Goal: Task Accomplishment & Management: Use online tool/utility

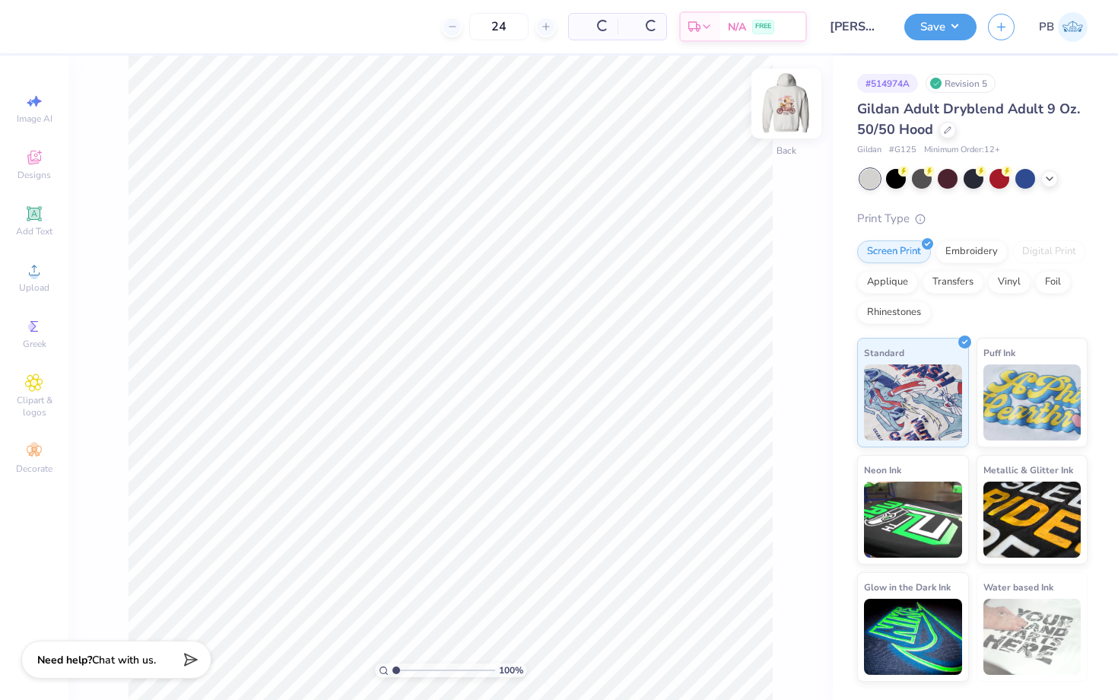
click at [783, 90] on img at bounding box center [786, 103] width 61 height 61
click at [783, 90] on img at bounding box center [786, 103] width 30 height 30
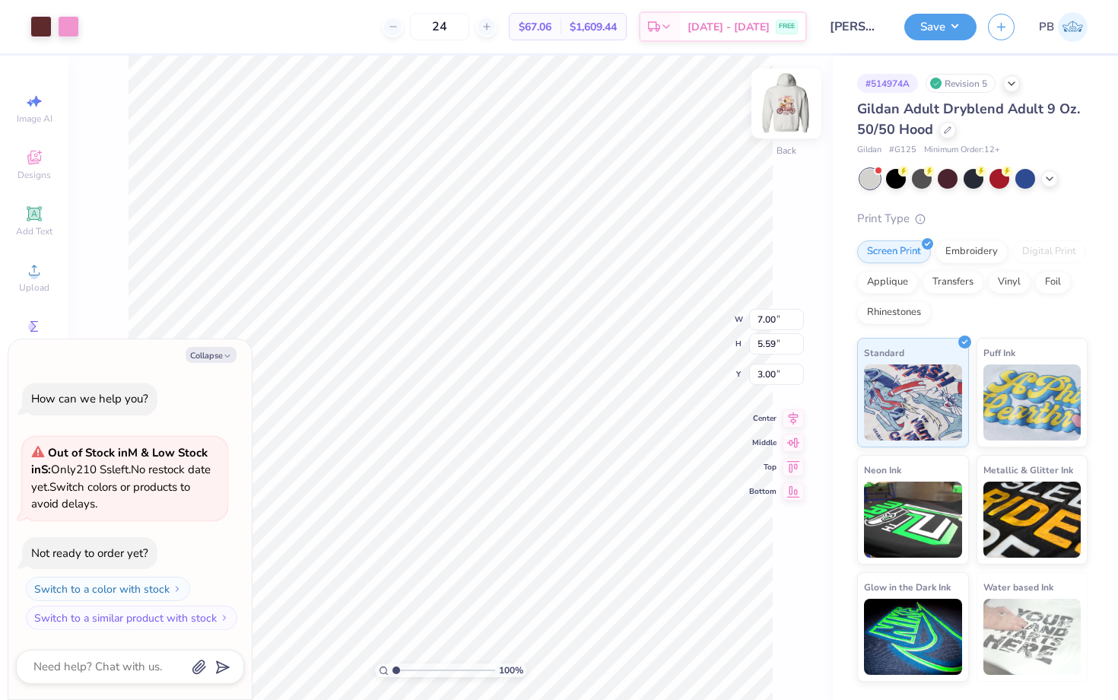
click at [804, 93] on img at bounding box center [786, 103] width 61 height 61
click at [788, 103] on img at bounding box center [786, 103] width 61 height 61
type textarea "x"
type input "5.73"
type input "4.58"
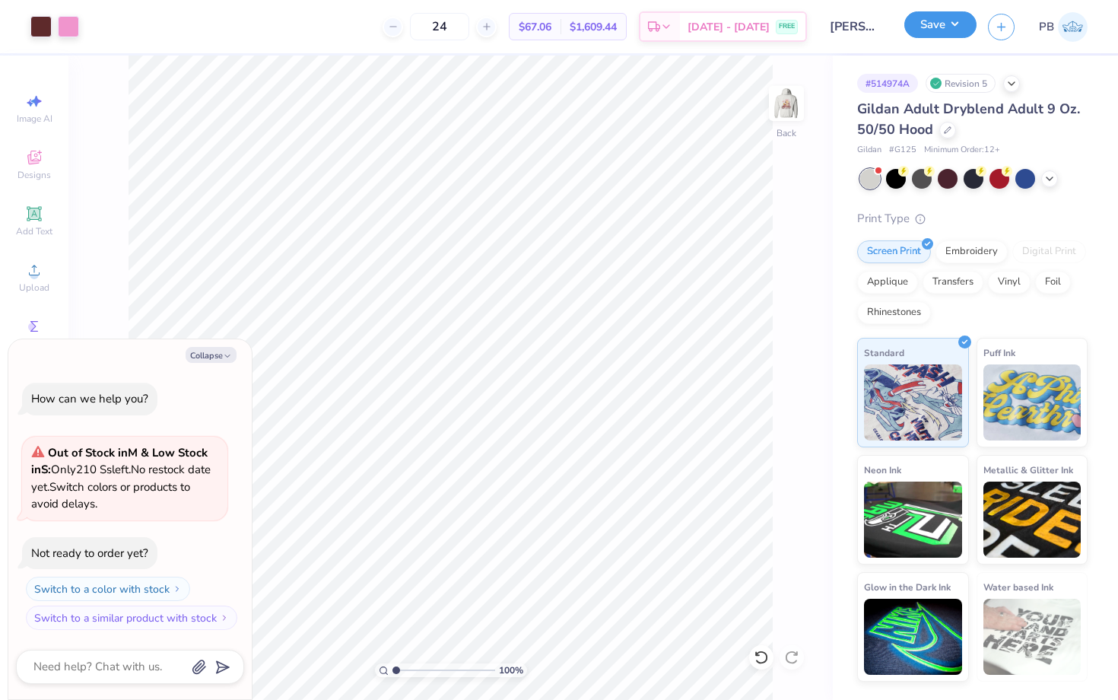
click at [933, 37] on button "Save" at bounding box center [940, 24] width 72 height 27
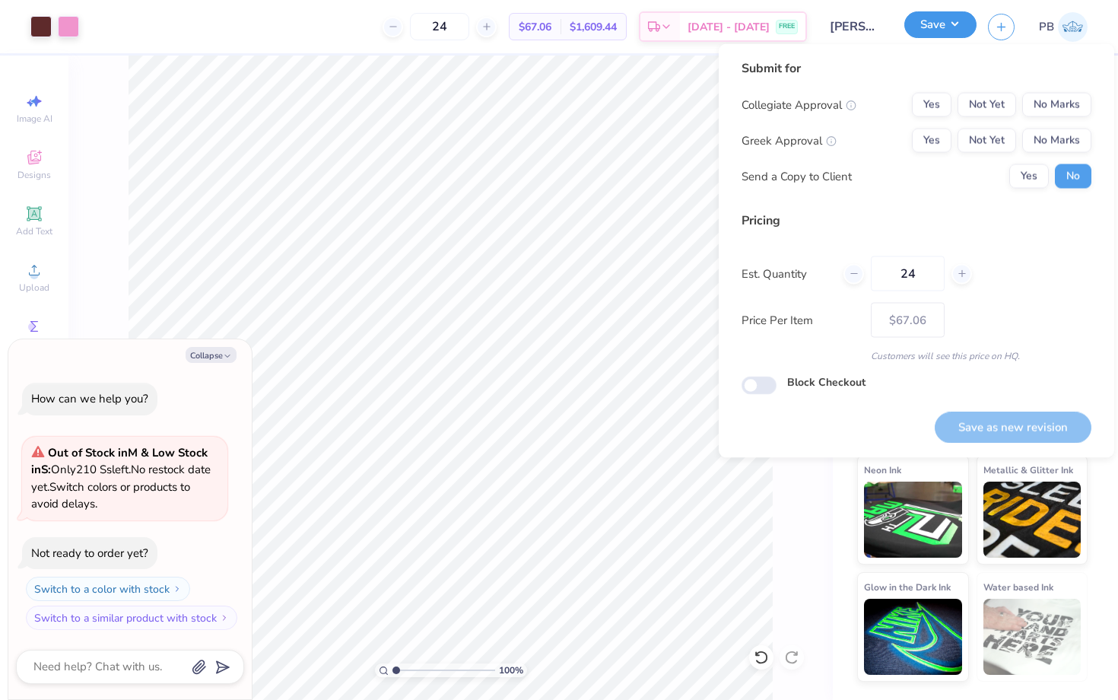
type textarea "x"
click at [1054, 109] on button "No Marks" at bounding box center [1056, 105] width 69 height 24
click at [1061, 128] on button "No Marks" at bounding box center [1056, 140] width 69 height 24
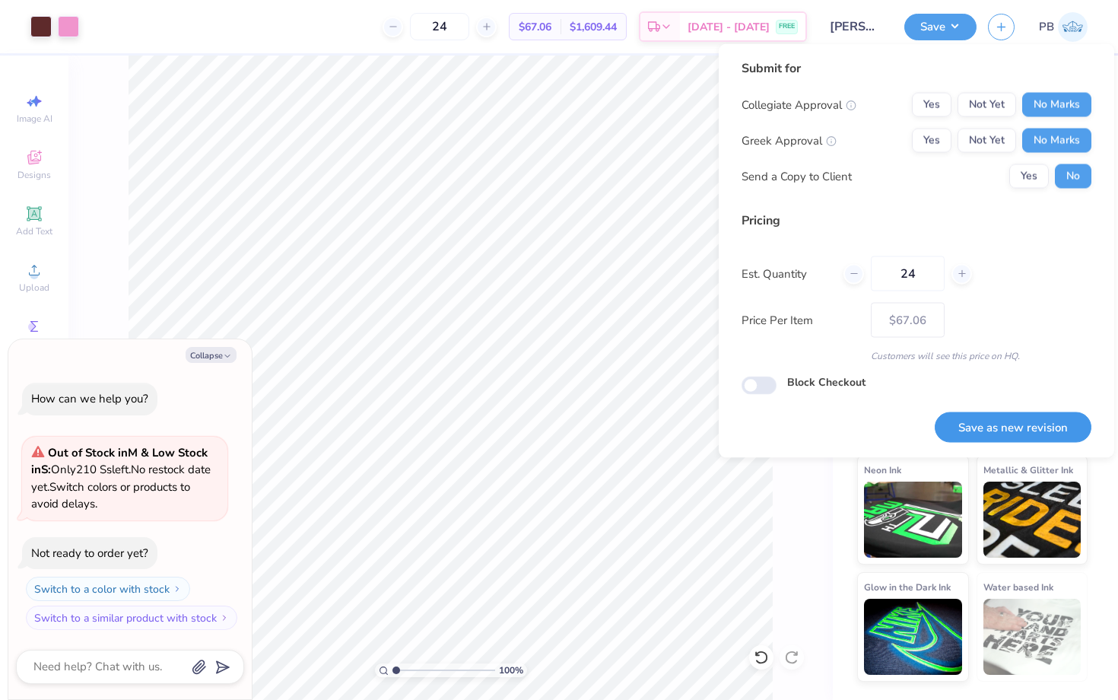
click at [976, 422] on button "Save as new revision" at bounding box center [1012, 426] width 157 height 31
type input "$67.06"
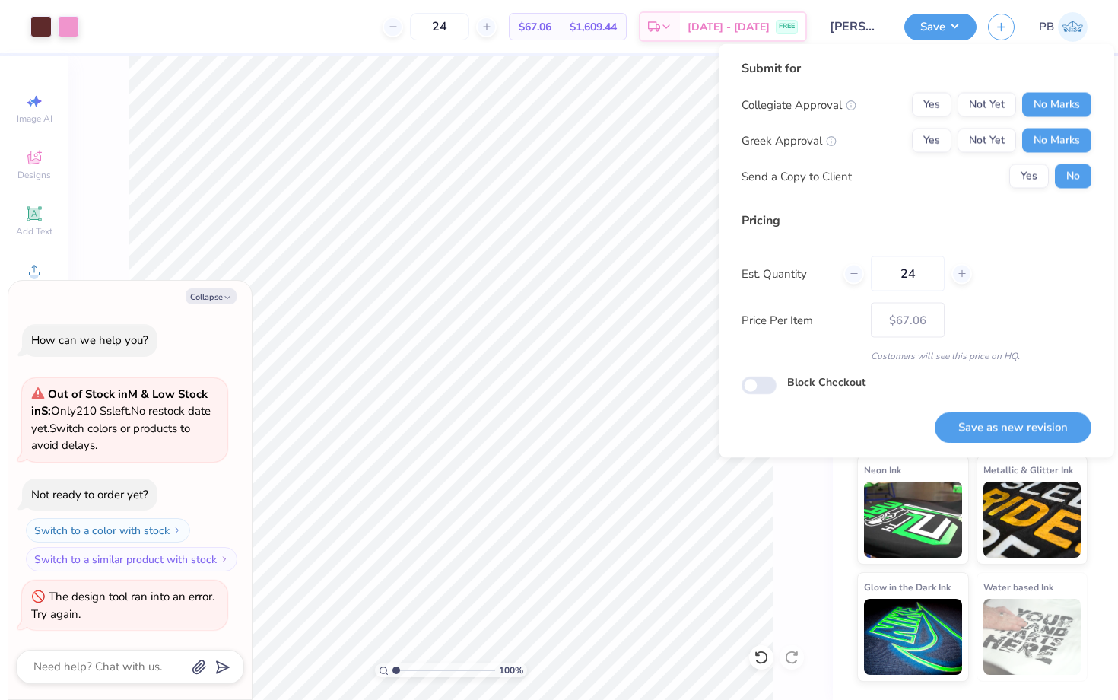
type textarea "x"
click at [1011, 438] on button "Save as new revision" at bounding box center [1012, 426] width 157 height 31
type input "$67.06"
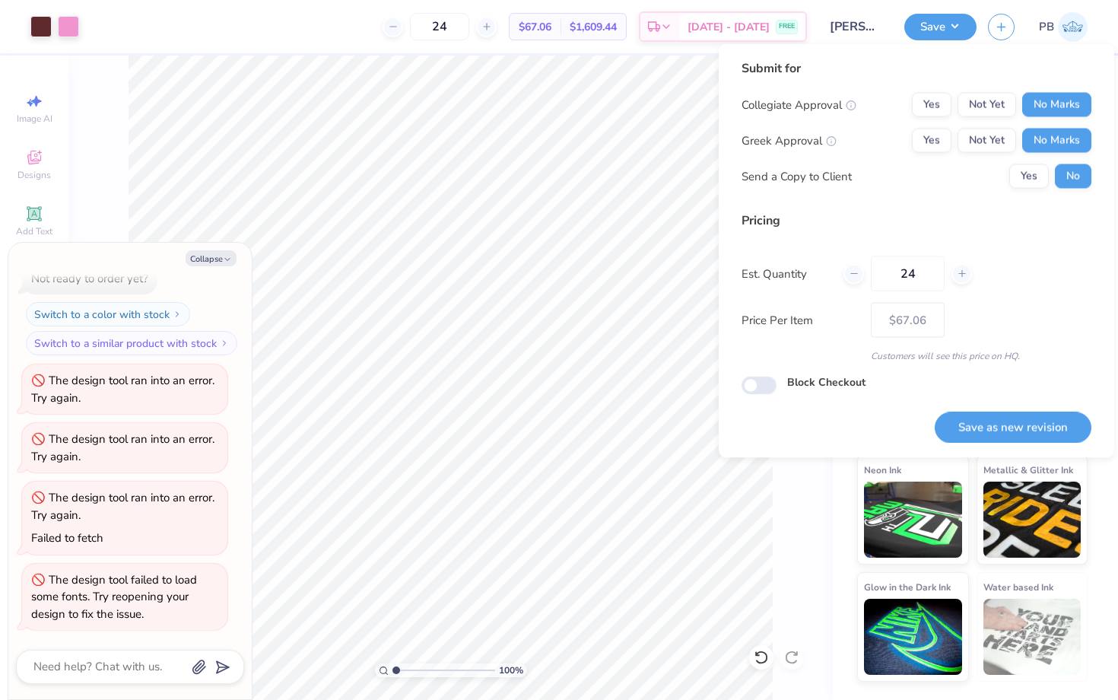
type textarea "x"
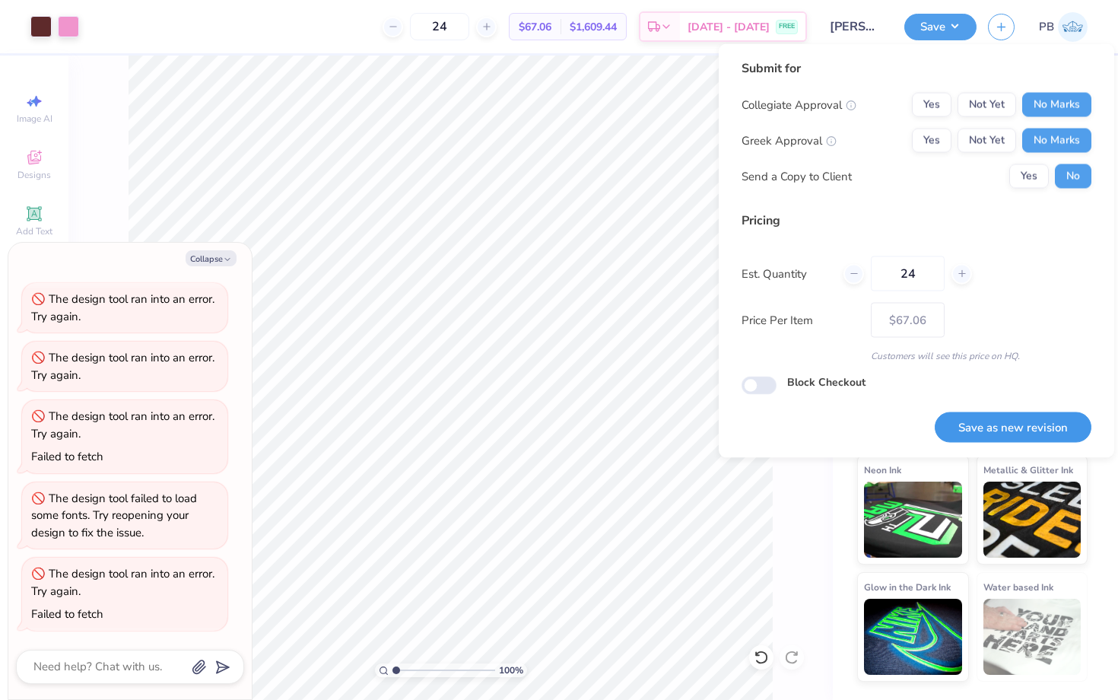
click at [995, 417] on button "Save as new revision" at bounding box center [1012, 426] width 157 height 31
type input "$67.06"
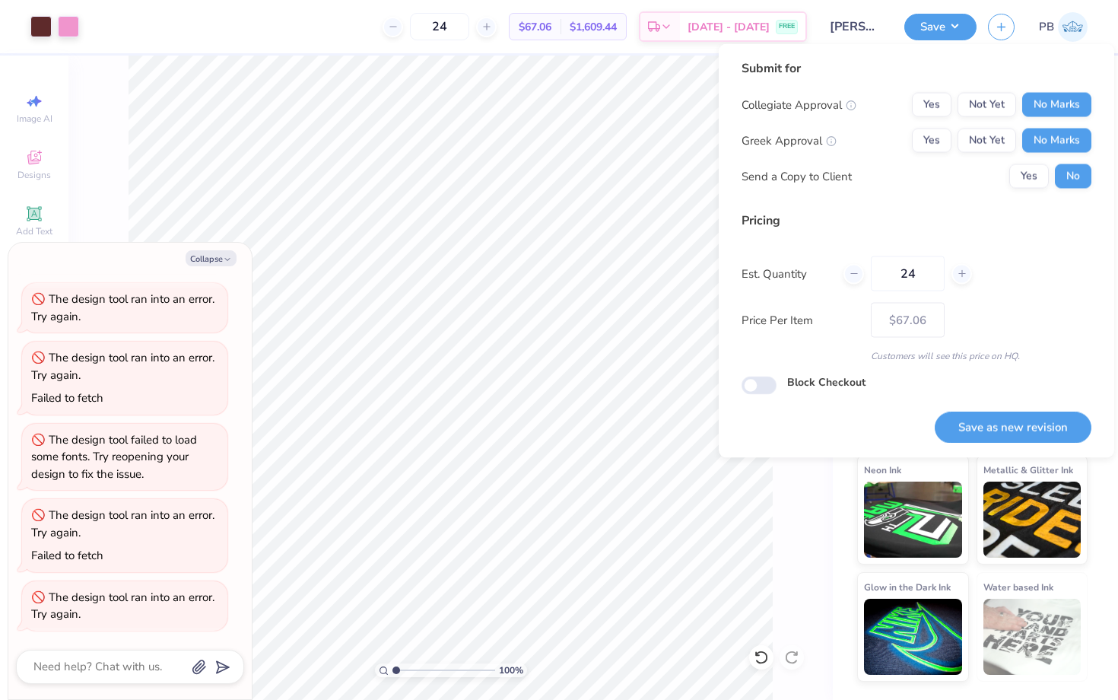
type textarea "x"
click at [1001, 420] on button "Save as new revision" at bounding box center [1012, 426] width 157 height 31
type input "– –"
type textarea "x"
type input "$67.06"
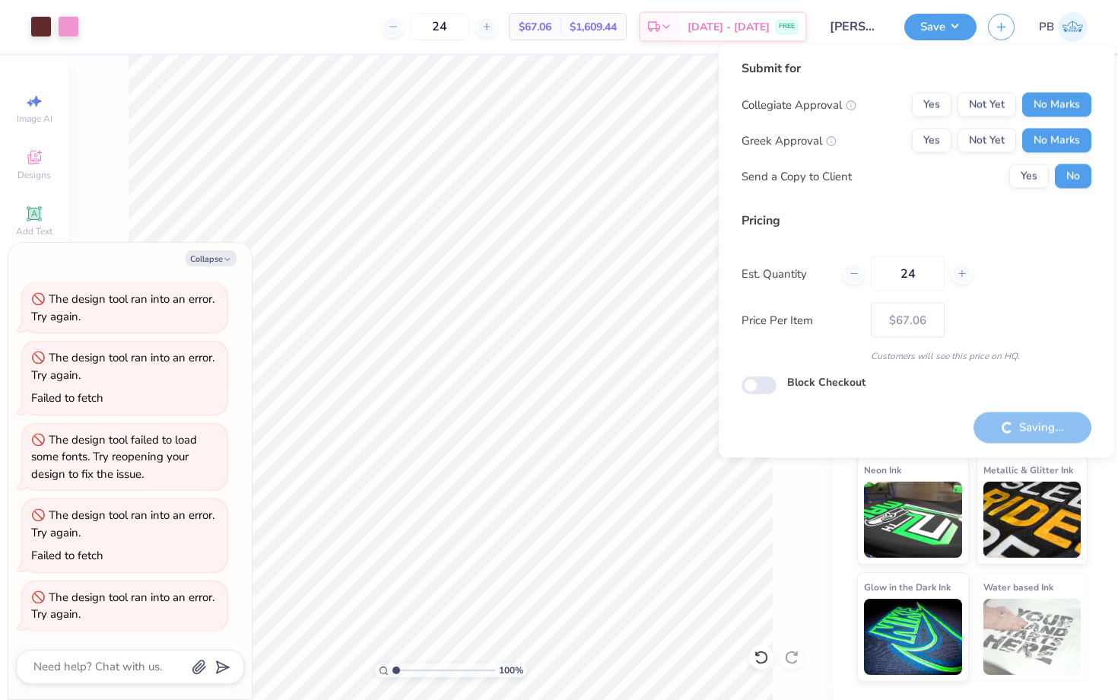
click at [741, 327] on label "Price Per Item" at bounding box center [800, 319] width 118 height 17
click at [1047, 439] on div "Saving..." at bounding box center [1032, 426] width 118 height 31
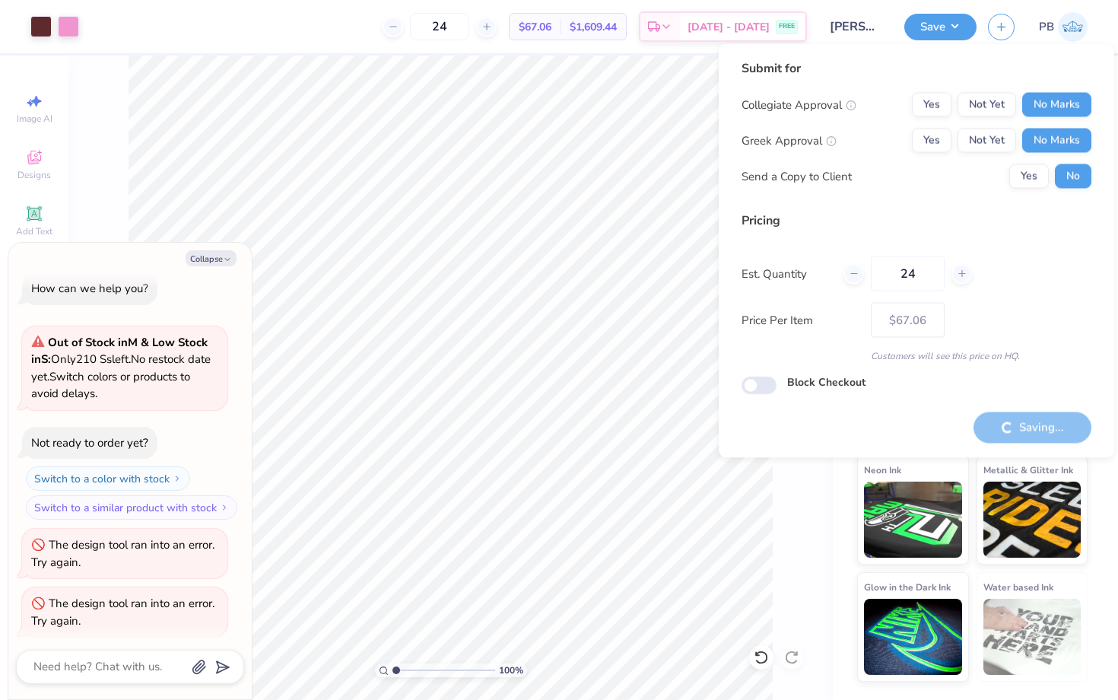
scroll to position [15, 0]
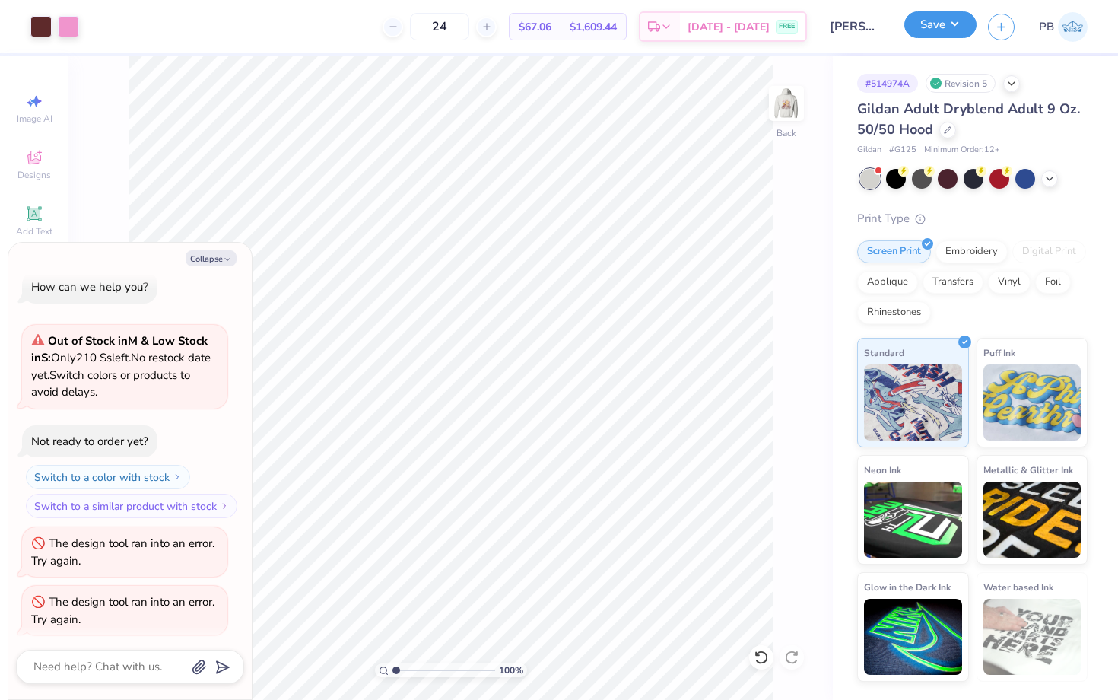
click at [925, 29] on button "Save" at bounding box center [940, 24] width 72 height 27
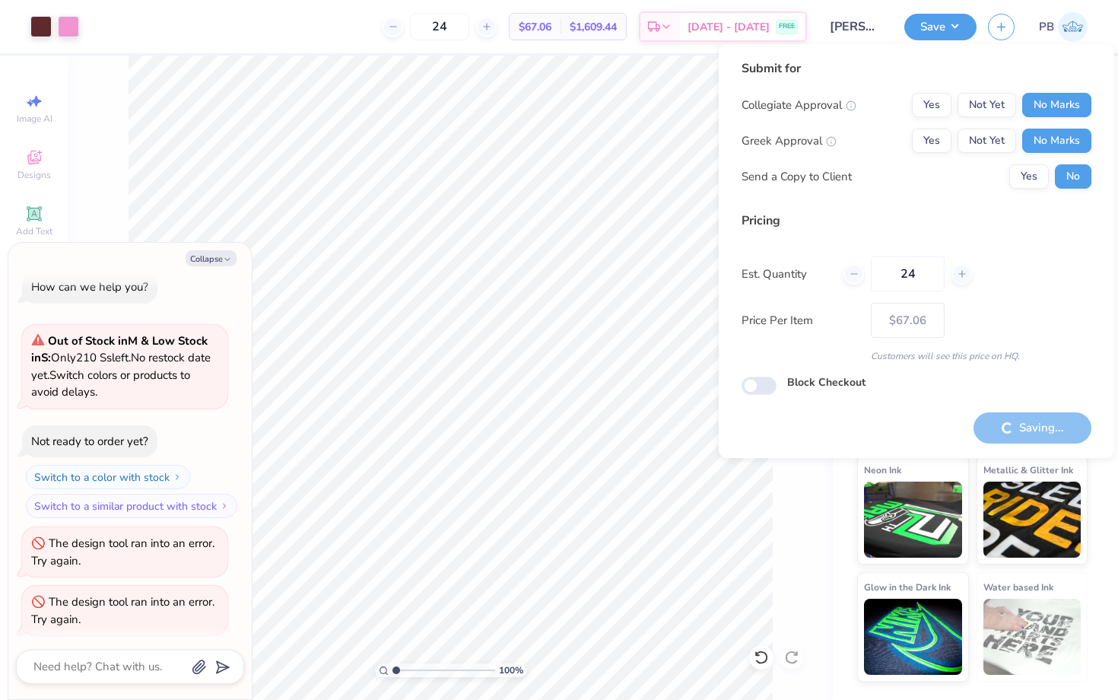
scroll to position [376, 0]
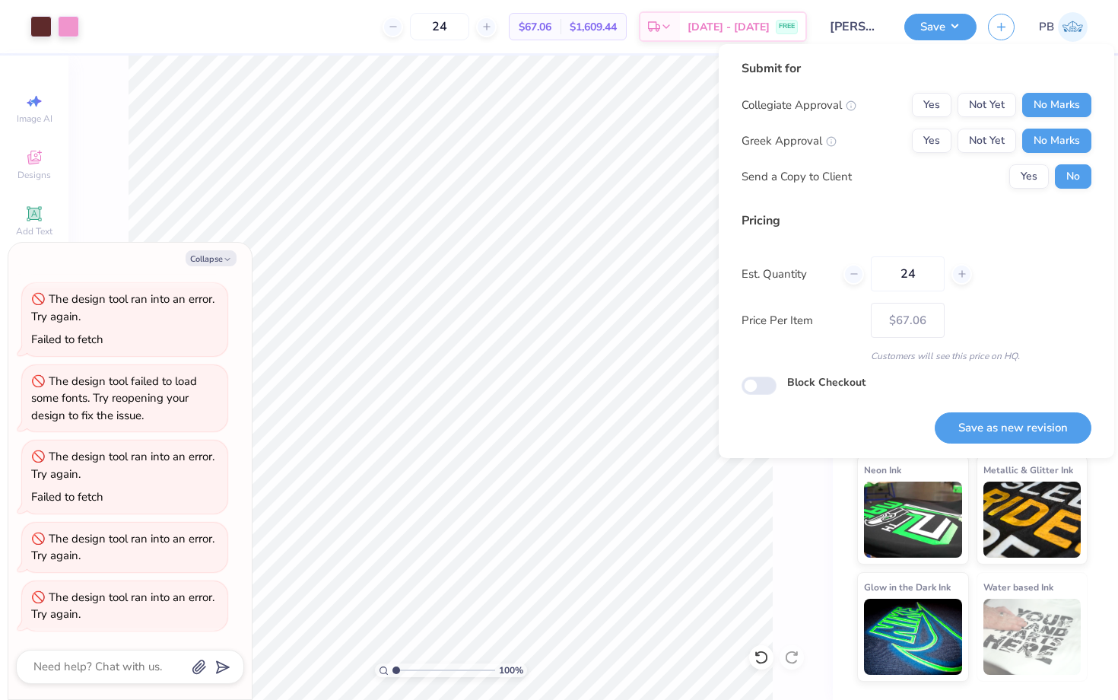
type textarea "x"
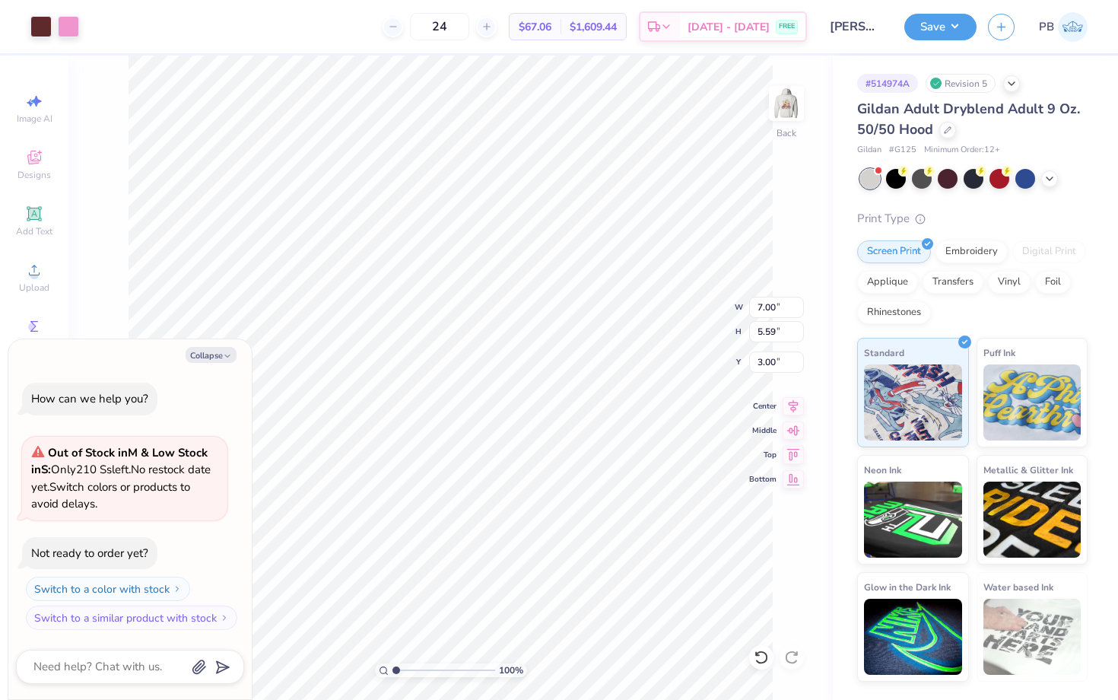
type textarea "x"
type input "5.88"
type input "4.70"
click at [916, 24] on button "Save" at bounding box center [940, 24] width 72 height 27
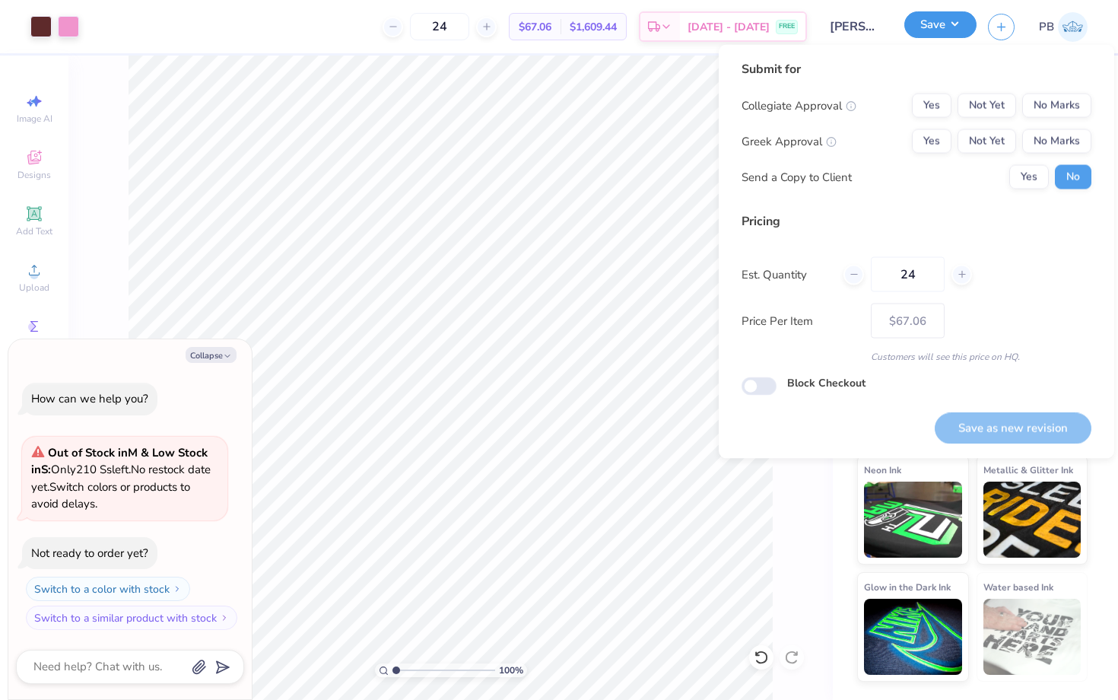
type textarea "x"
click at [1080, 116] on button "No Marks" at bounding box center [1056, 106] width 69 height 24
click at [1069, 125] on div "Collegiate Approval Yes Not Yet No Marks Greek Approval Yes Not Yet No Marks Se…" at bounding box center [916, 142] width 350 height 96
click at [1068, 135] on button "No Marks" at bounding box center [1056, 141] width 69 height 24
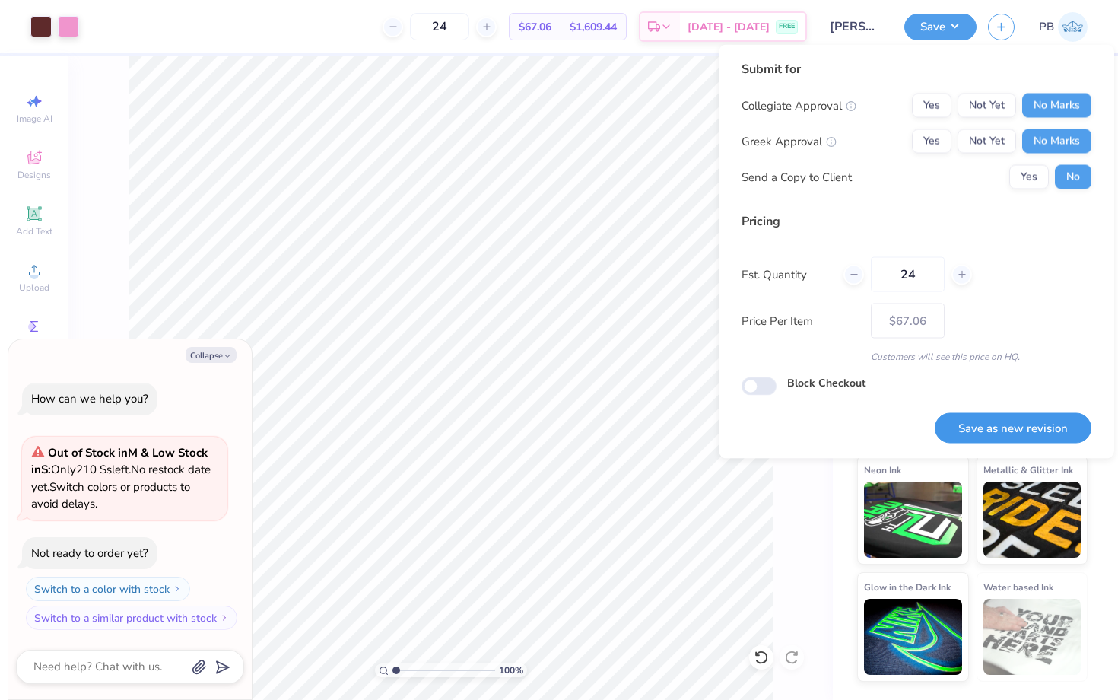
click at [998, 442] on button "Save as new revision" at bounding box center [1012, 427] width 157 height 31
type input "$67.06"
type textarea "x"
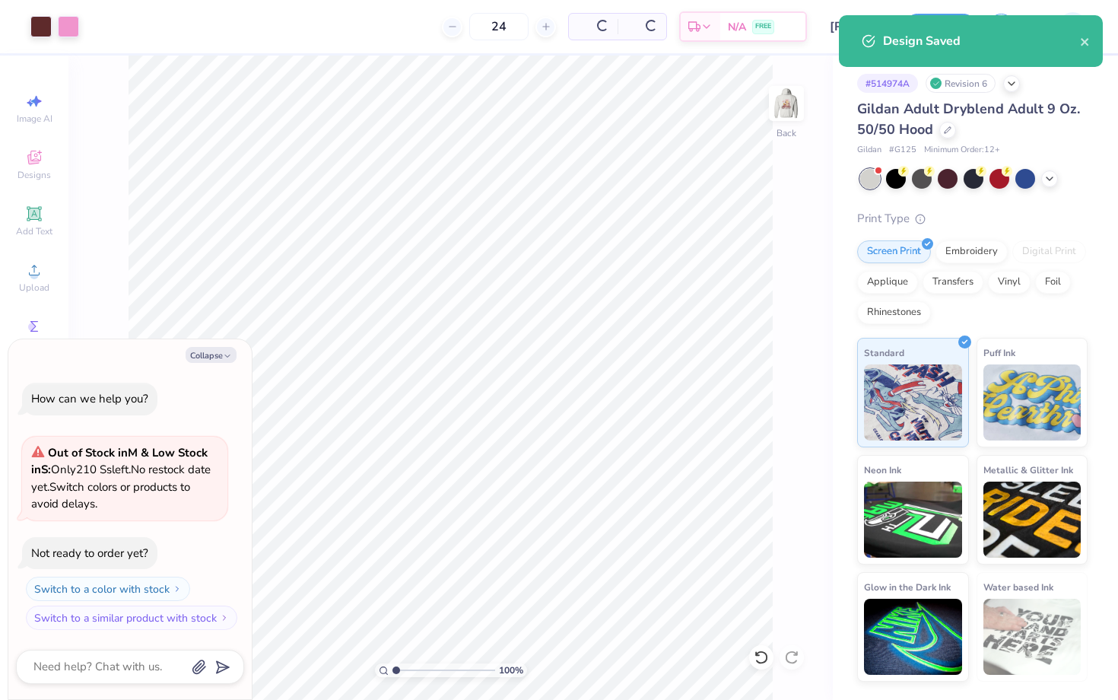
type input "– –"
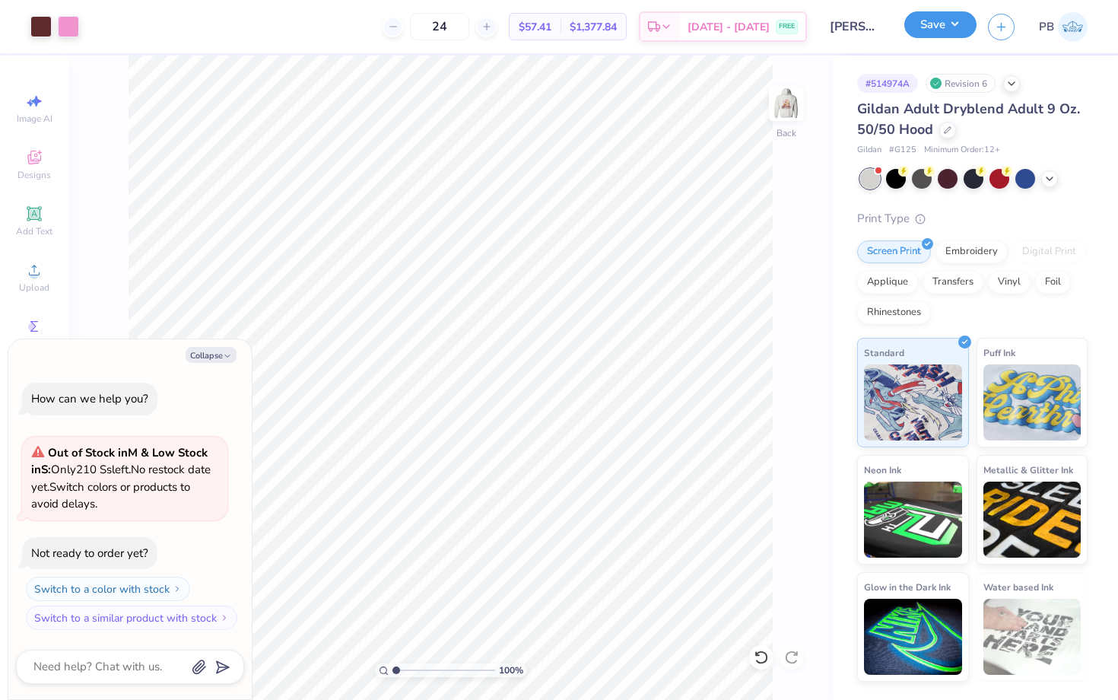
click at [918, 18] on button "Save" at bounding box center [940, 24] width 72 height 27
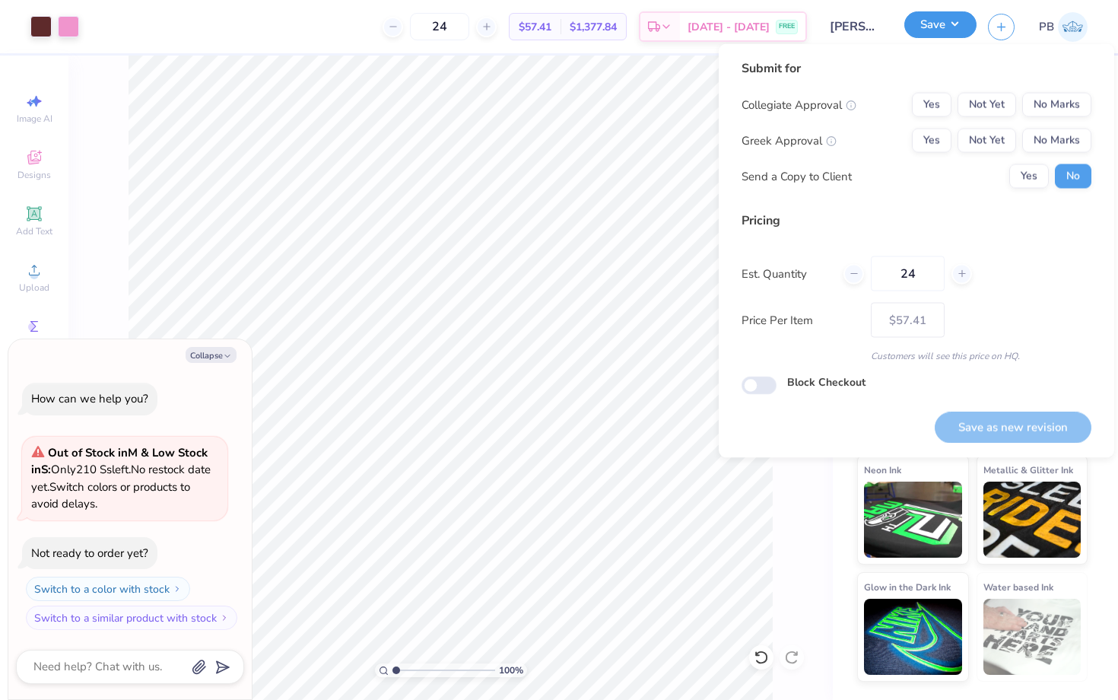
type textarea "x"
